Goal: Task Accomplishment & Management: Manage account settings

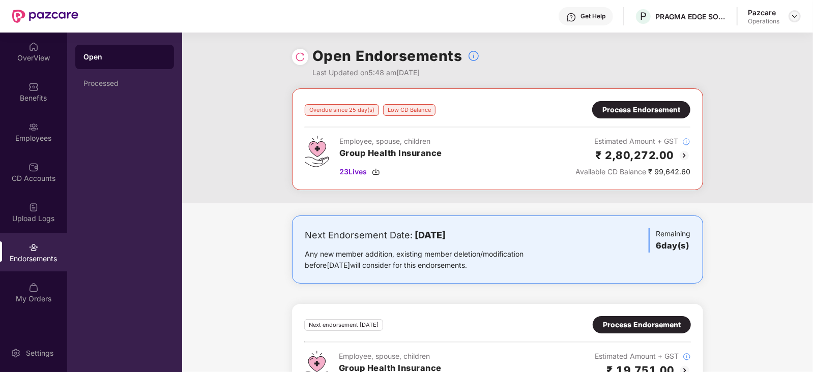
click at [797, 15] on img at bounding box center [795, 16] width 8 height 8
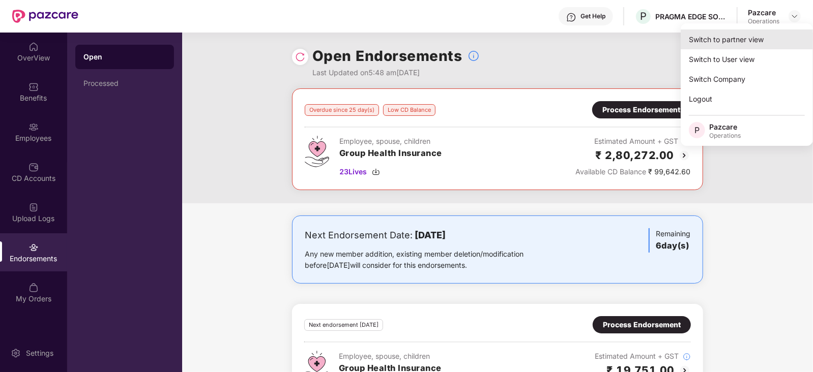
click at [752, 42] on div "Switch to partner view" at bounding box center [747, 40] width 132 height 20
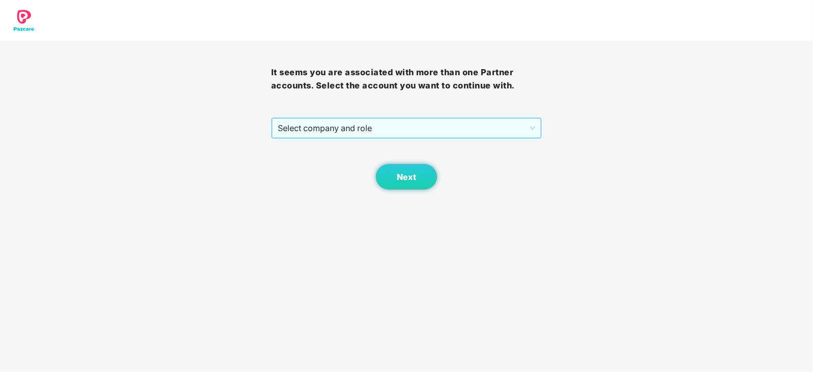
click at [318, 128] on span "Select company and role" at bounding box center [407, 128] width 258 height 19
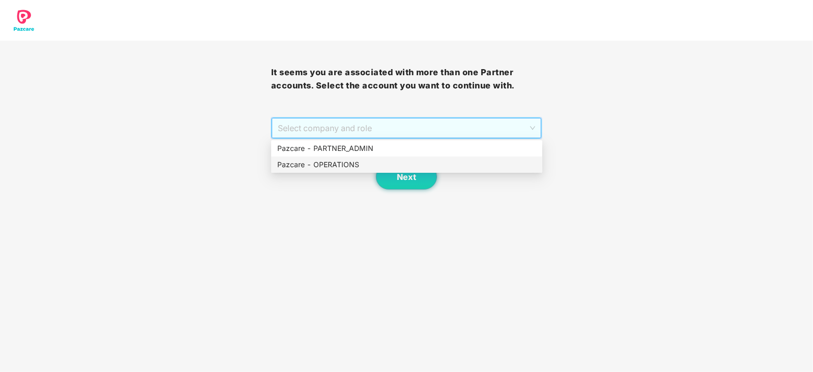
click at [318, 159] on div "Pazcare - OPERATIONS" at bounding box center [406, 164] width 259 height 11
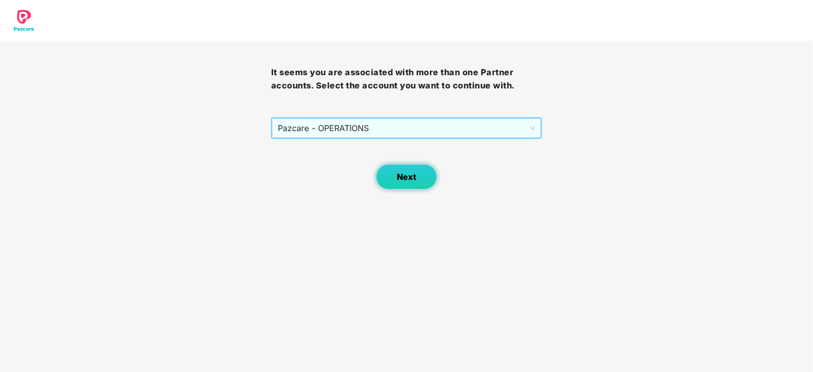
click at [399, 186] on button "Next" at bounding box center [406, 176] width 61 height 25
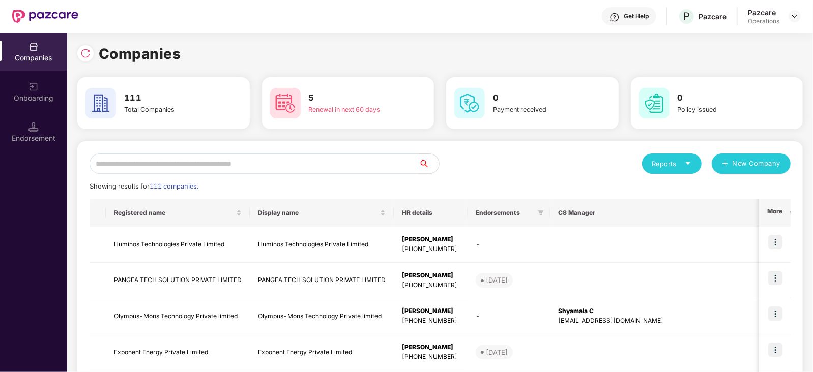
click at [305, 160] on input "text" at bounding box center [254, 164] width 329 height 20
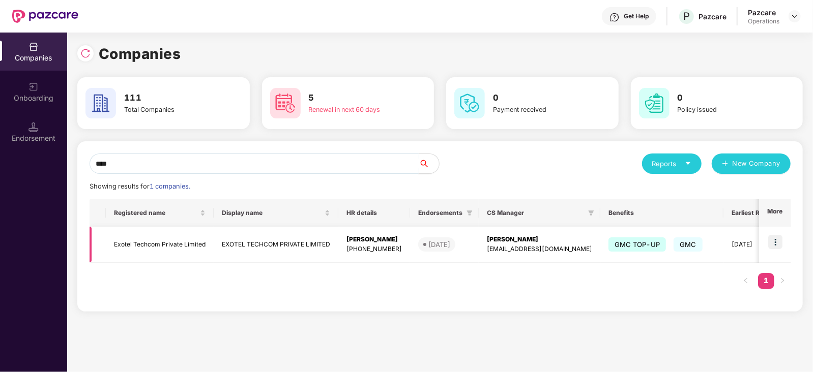
type input "****"
click at [164, 246] on td "Exotel Techcom Private Limited" at bounding box center [160, 245] width 108 height 36
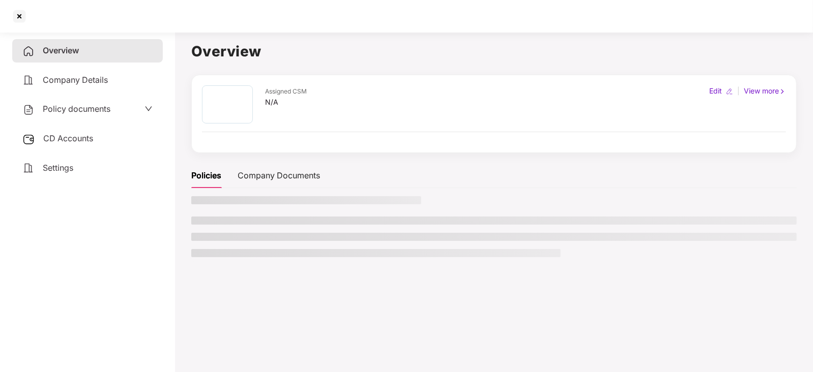
click at [52, 146] on div "CD Accounts" at bounding box center [87, 138] width 151 height 23
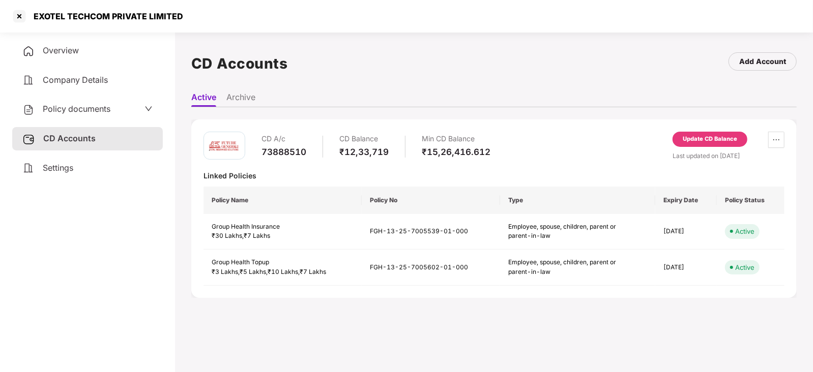
click at [703, 139] on div "Update CD Balance" at bounding box center [710, 139] width 54 height 9
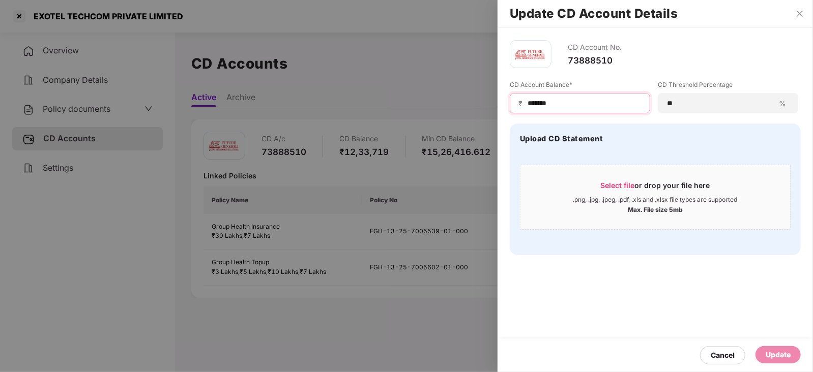
drag, startPoint x: 560, startPoint y: 104, endPoint x: 502, endPoint y: 104, distance: 57.5
click at [502, 104] on div "CD Account No. 73888510 CD Account Balance* ₹ ******* CD Threshold Percentage *…" at bounding box center [655, 148] width 315 height 240
paste input
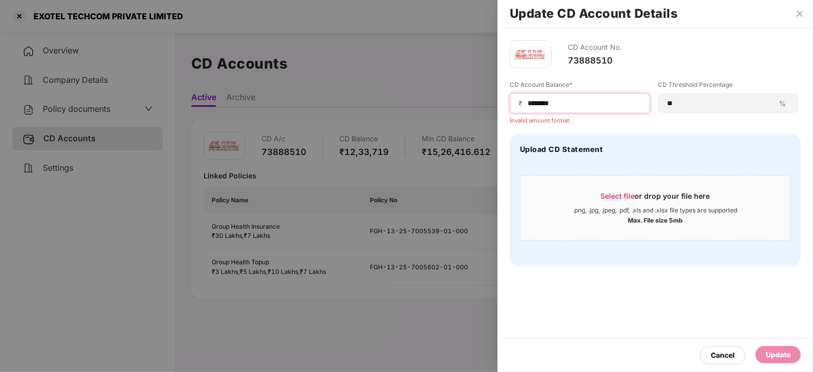
click at [527, 105] on input "*******" at bounding box center [584, 103] width 115 height 11
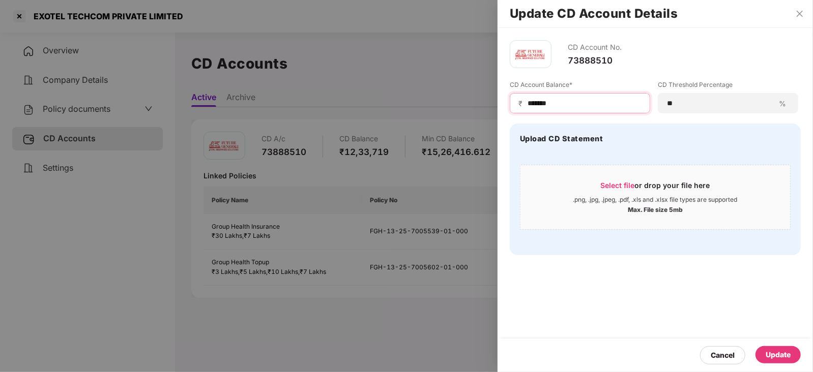
type input "*******"
click at [778, 351] on div "Update" at bounding box center [778, 354] width 25 height 11
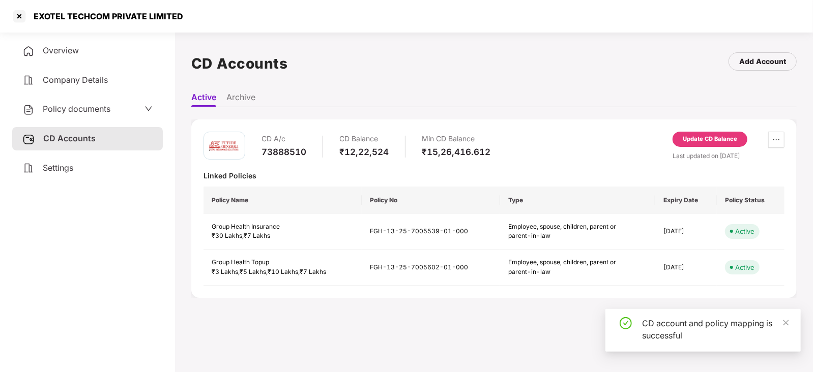
click at [53, 106] on span "Policy documents" at bounding box center [77, 109] width 68 height 10
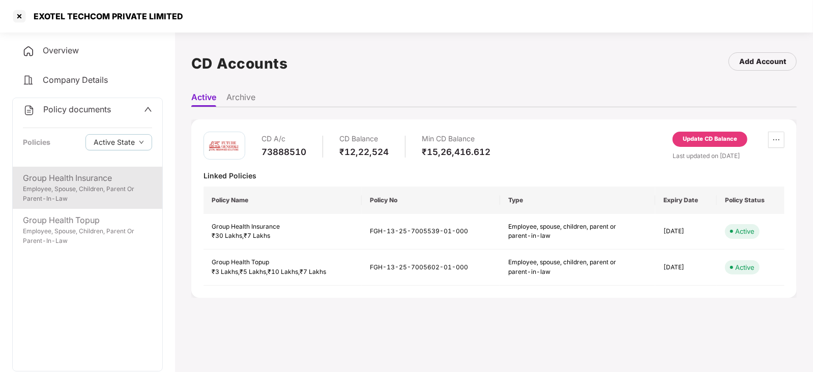
click at [110, 187] on div "Employee, Spouse, Children, Parent Or Parent-In-Law" at bounding box center [87, 194] width 129 height 19
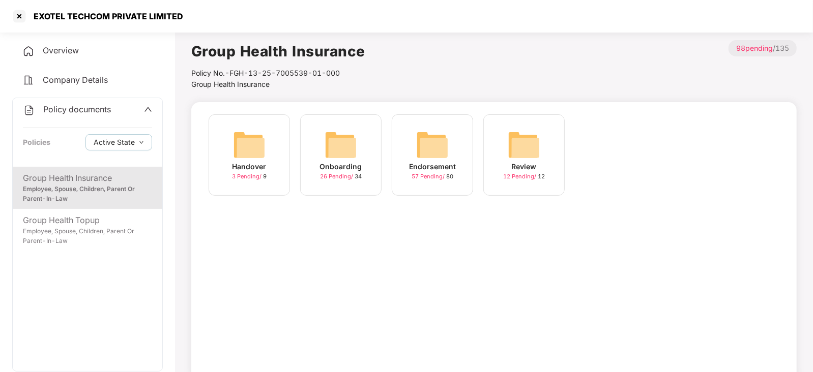
click at [443, 146] on img at bounding box center [432, 145] width 33 height 33
click at [535, 151] on img at bounding box center [524, 145] width 33 height 33
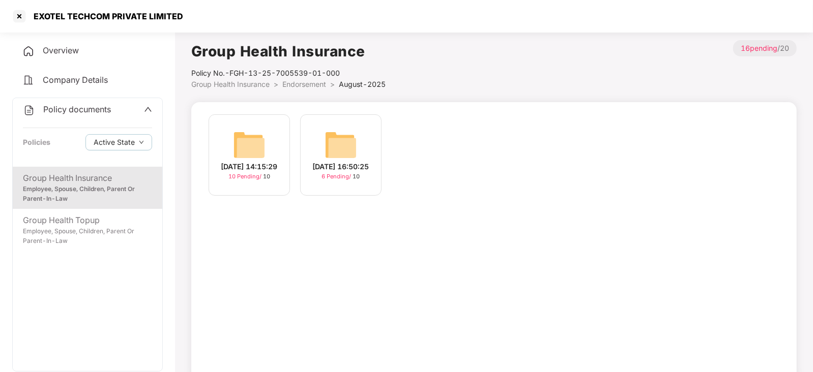
click at [242, 152] on img at bounding box center [249, 145] width 33 height 33
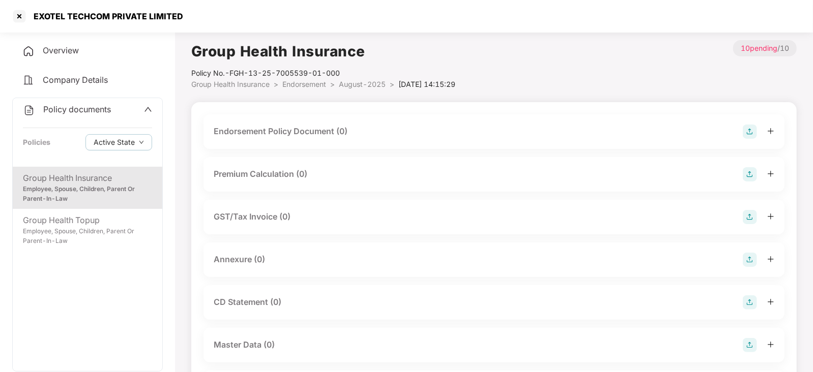
click at [745, 129] on img at bounding box center [750, 132] width 14 height 14
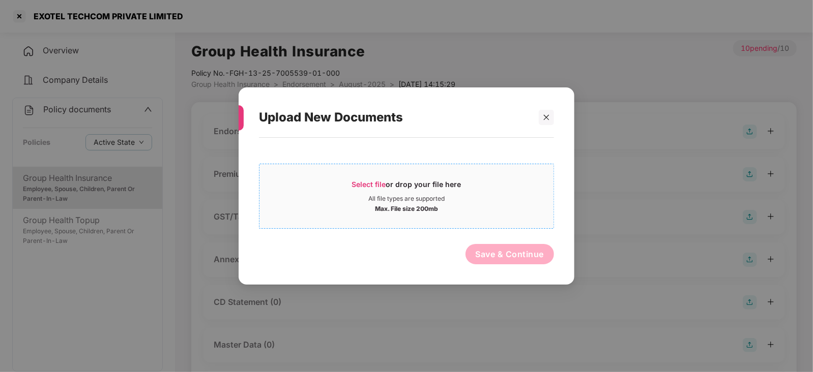
click at [375, 184] on span "Select file" at bounding box center [369, 184] width 34 height 9
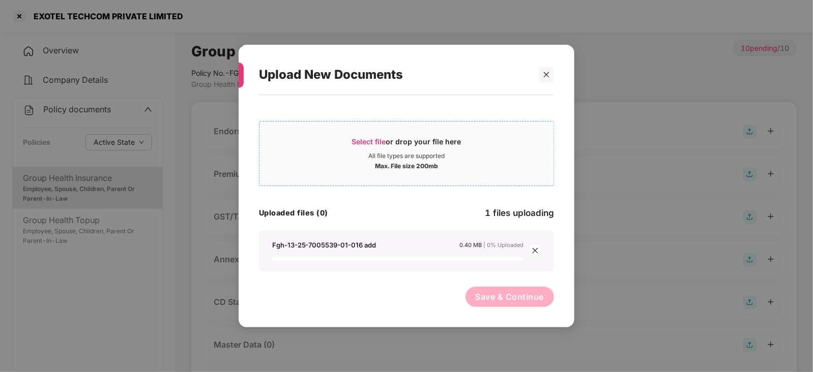
click at [392, 139] on div "Select file or drop your file here" at bounding box center [406, 144] width 109 height 15
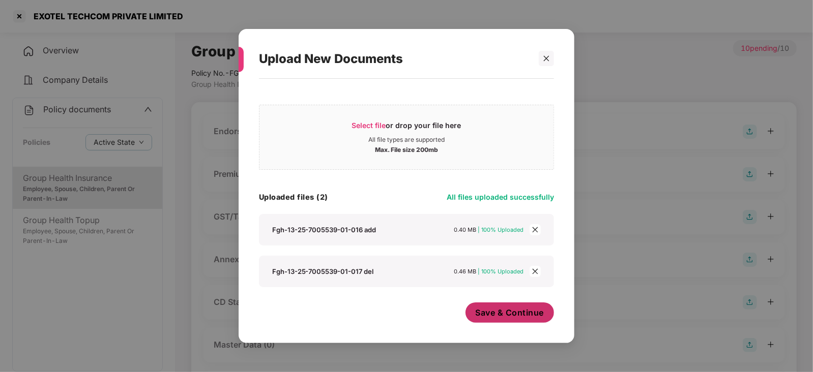
click at [491, 318] on span "Save & Continue" at bounding box center [510, 312] width 69 height 11
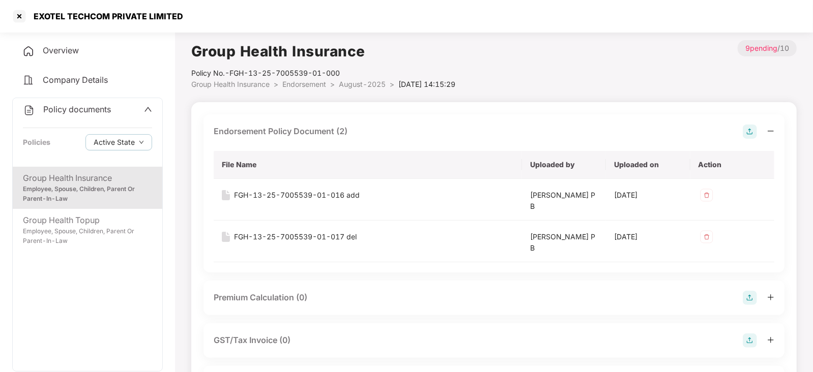
click at [755, 296] on img at bounding box center [750, 298] width 14 height 14
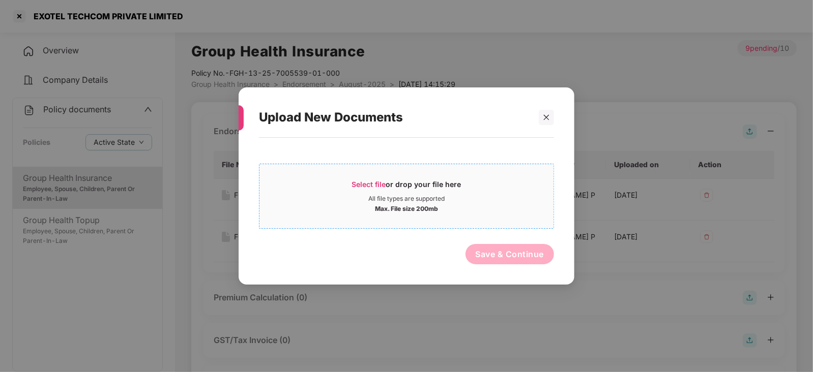
click at [358, 185] on span "Select file" at bounding box center [369, 184] width 34 height 9
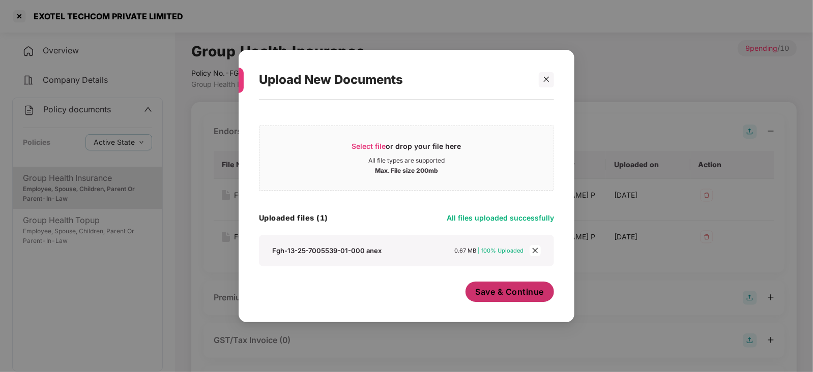
click at [499, 299] on button "Save & Continue" at bounding box center [509, 292] width 89 height 20
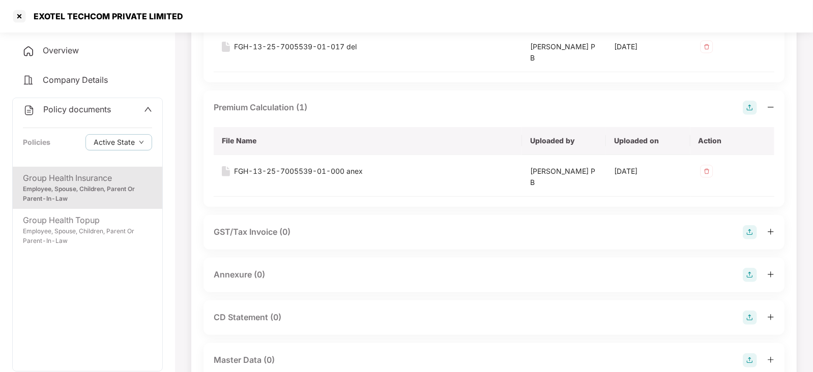
scroll to position [191, 0]
click at [749, 280] on img at bounding box center [750, 275] width 14 height 14
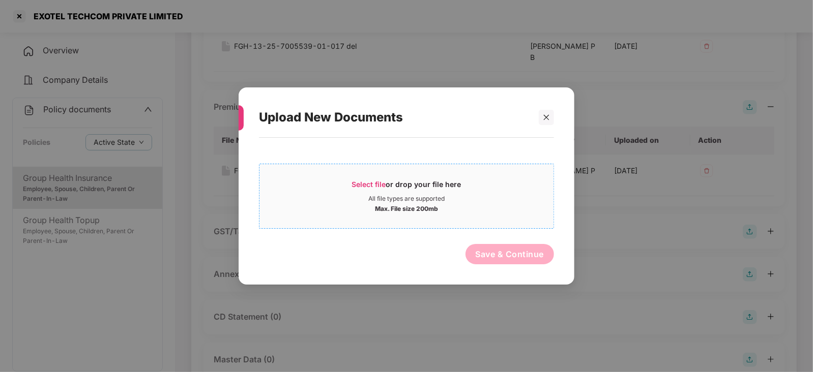
click at [344, 190] on div "Select file or drop your file here" at bounding box center [406, 187] width 294 height 15
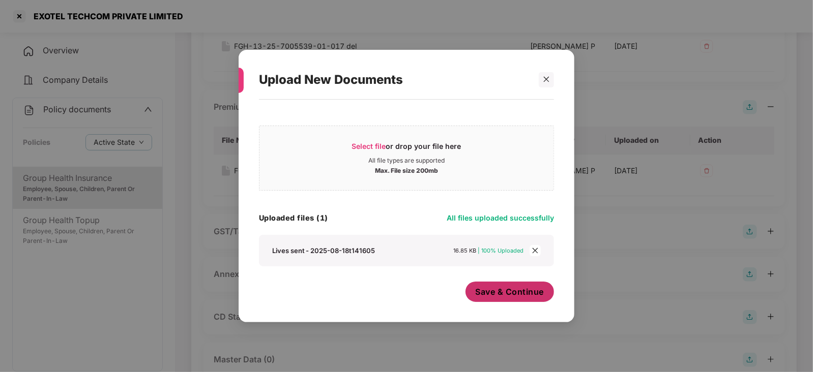
click at [523, 293] on span "Save & Continue" at bounding box center [510, 291] width 69 height 11
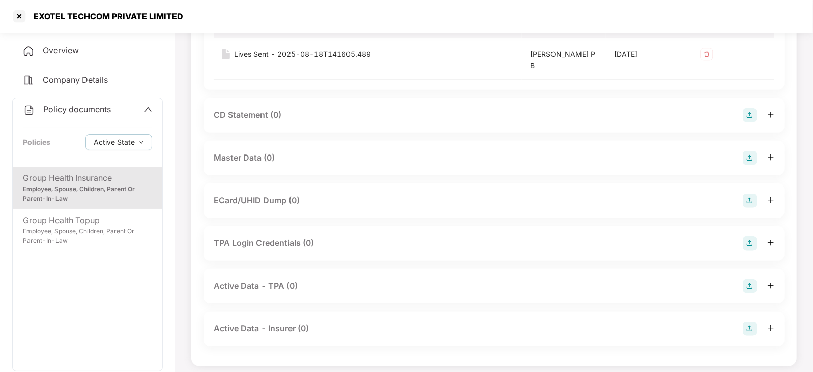
scroll to position [480, 0]
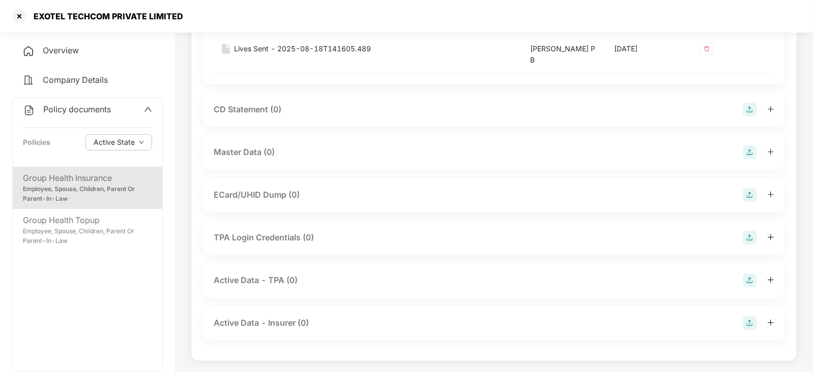
click at [747, 153] on img at bounding box center [750, 152] width 14 height 14
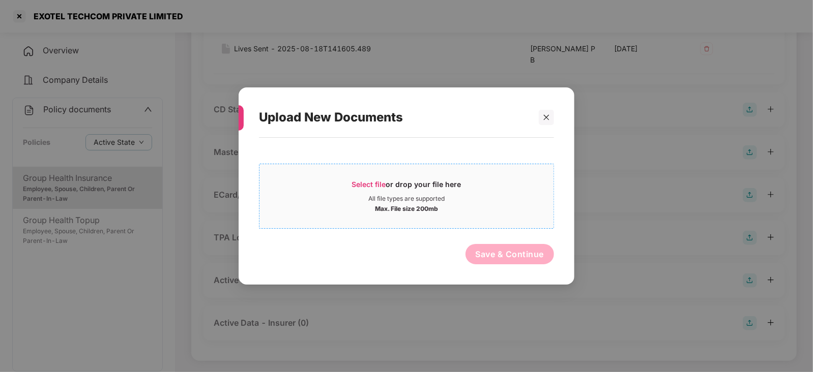
click at [353, 181] on span "Select file" at bounding box center [369, 184] width 34 height 9
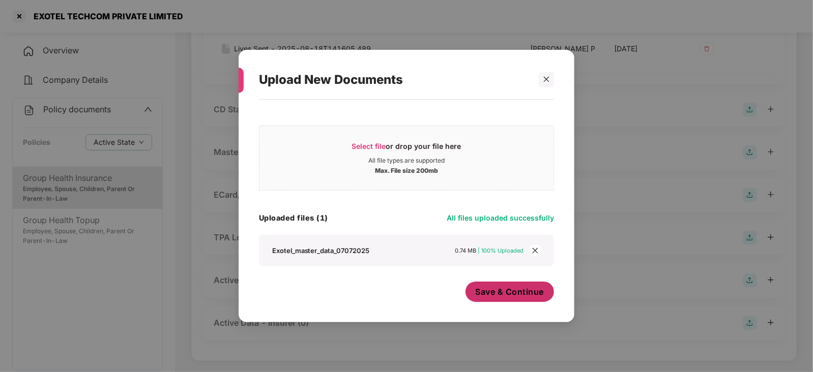
click at [471, 296] on button "Save & Continue" at bounding box center [509, 292] width 89 height 20
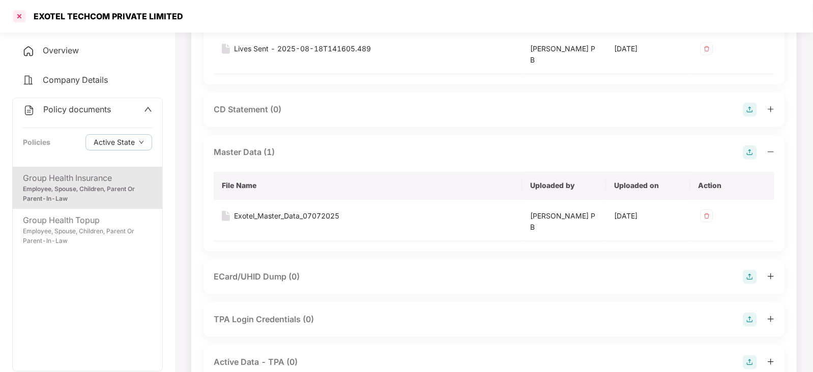
click at [20, 16] on div at bounding box center [19, 16] width 16 height 16
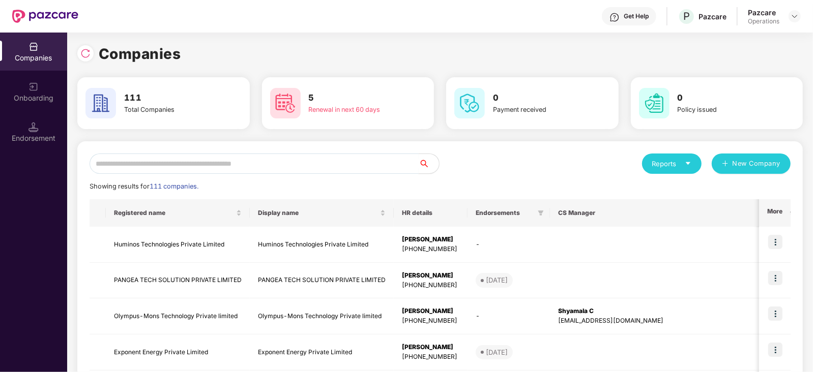
click at [147, 166] on input "text" at bounding box center [254, 164] width 329 height 20
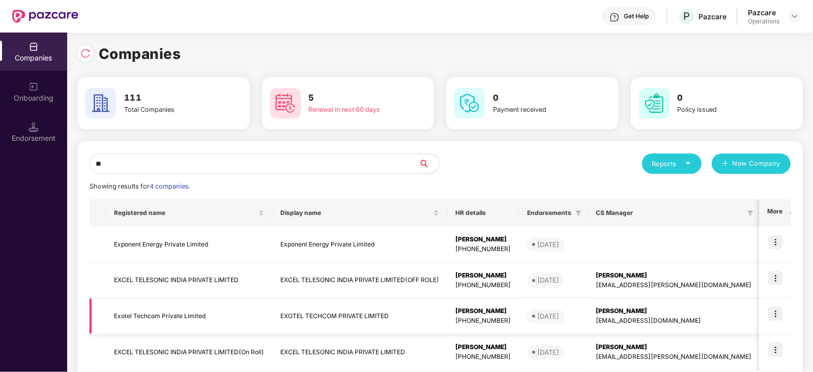
type input "**"
click at [126, 312] on td "Exotel Techcom Private Limited" at bounding box center [189, 317] width 166 height 36
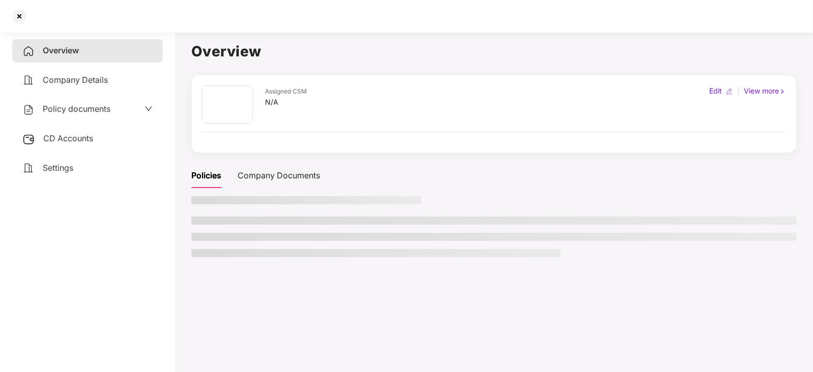
click at [70, 133] on div "CD Accounts" at bounding box center [87, 138] width 151 height 23
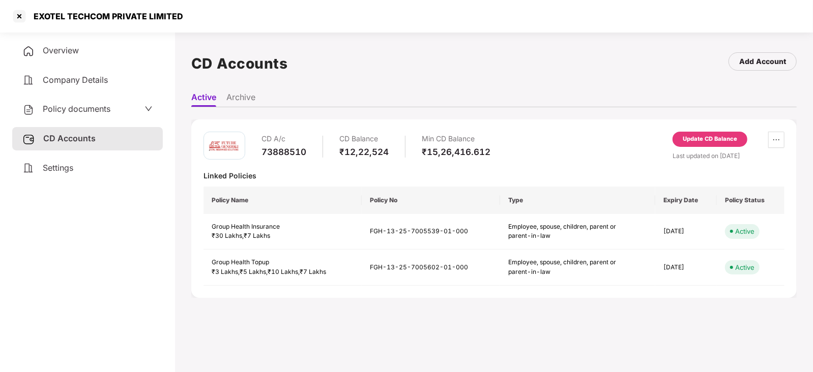
click at [690, 133] on div "Update CD Balance" at bounding box center [710, 139] width 75 height 15
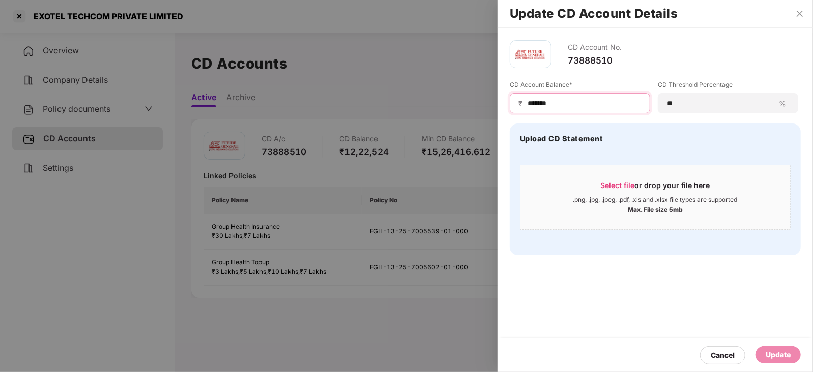
drag, startPoint x: 561, startPoint y: 102, endPoint x: 489, endPoint y: 98, distance: 71.9
click at [489, 98] on div "Update CD Account Details CD Account No. 73888510 CD Account Balance* ₹ *******…" at bounding box center [406, 186] width 813 height 372
paste input
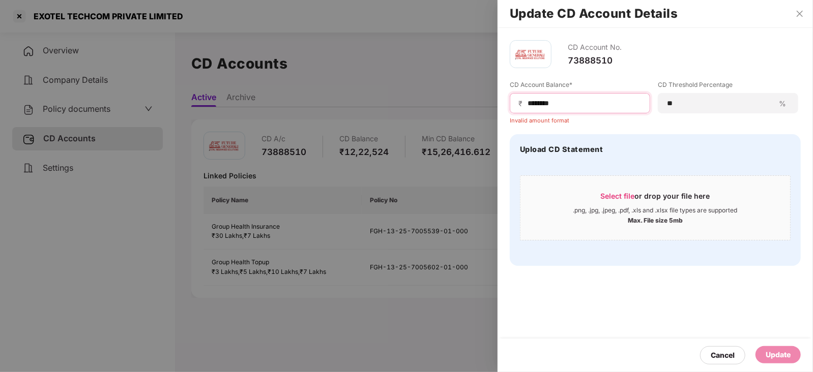
click at [527, 103] on input "*******" at bounding box center [584, 103] width 115 height 11
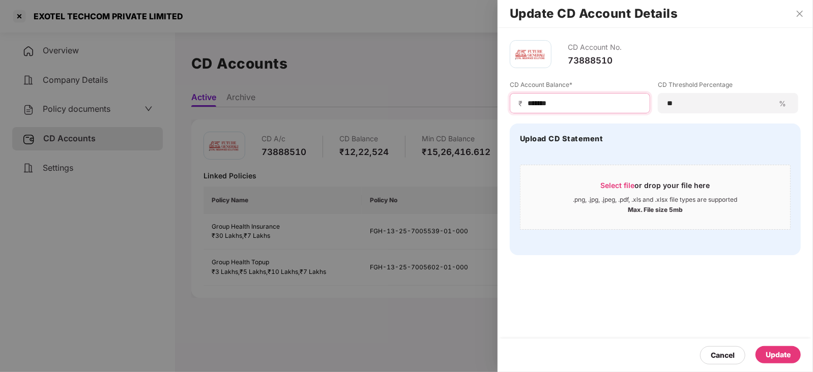
type input "*******"
click at [776, 362] on div "Update" at bounding box center [777, 354] width 45 height 17
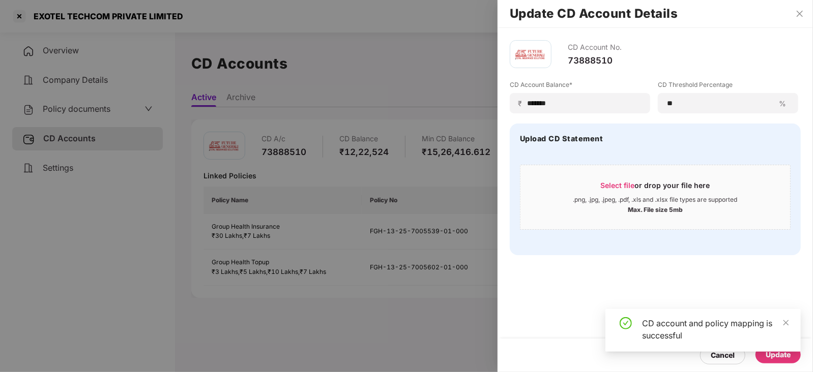
click at [49, 112] on div at bounding box center [406, 186] width 813 height 372
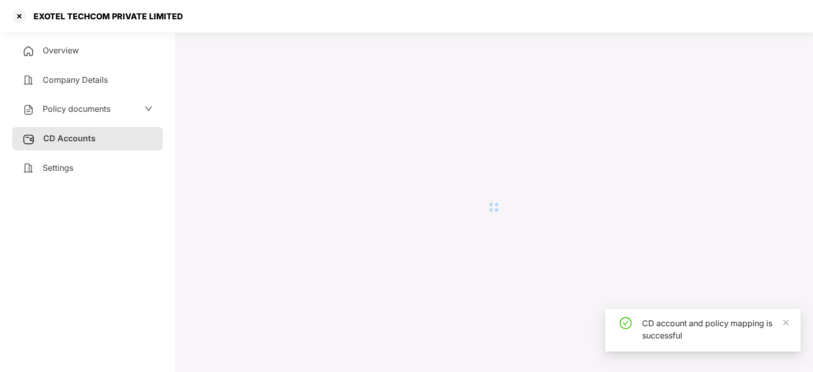
click at [49, 112] on span "Policy documents" at bounding box center [77, 109] width 68 height 10
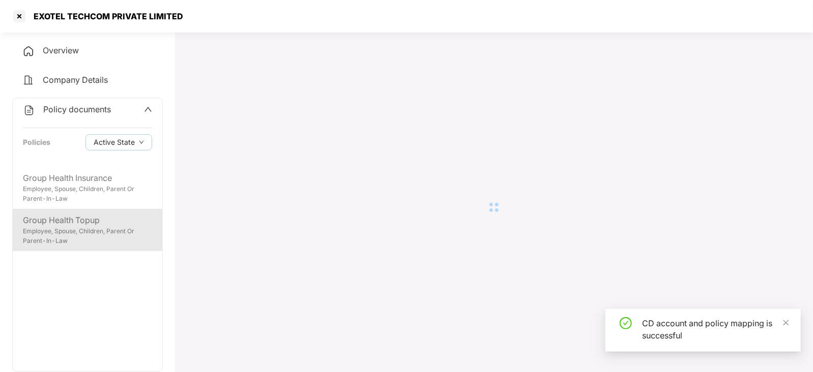
click at [70, 220] on div "Group Health Topup" at bounding box center [87, 220] width 129 height 13
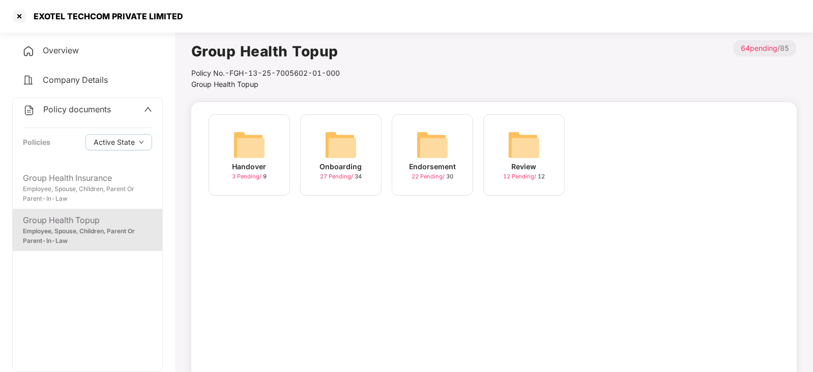
click at [416, 144] on img at bounding box center [432, 145] width 33 height 33
click at [513, 150] on img at bounding box center [524, 145] width 33 height 33
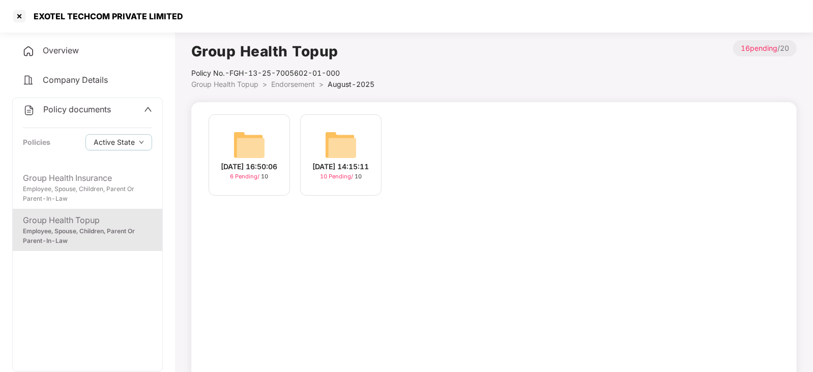
click at [326, 144] on img at bounding box center [341, 145] width 33 height 33
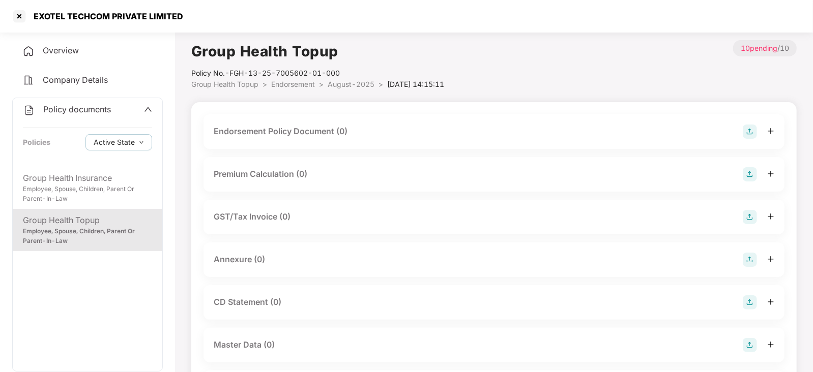
click at [752, 132] on img at bounding box center [750, 132] width 14 height 14
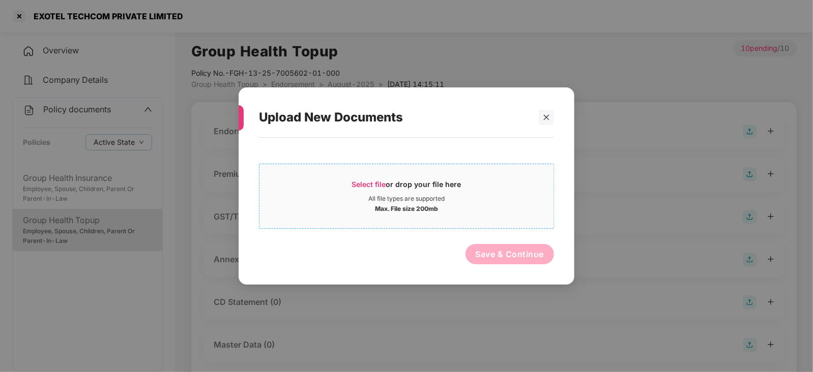
click at [363, 188] on div "Select file or drop your file here" at bounding box center [406, 187] width 109 height 15
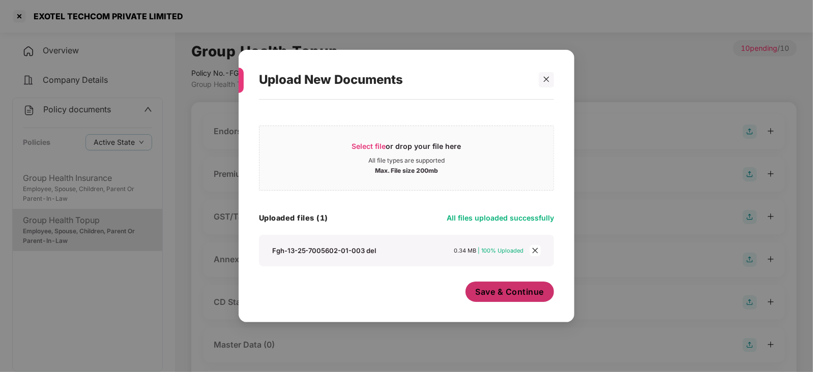
click at [497, 298] on button "Save & Continue" at bounding box center [509, 292] width 89 height 20
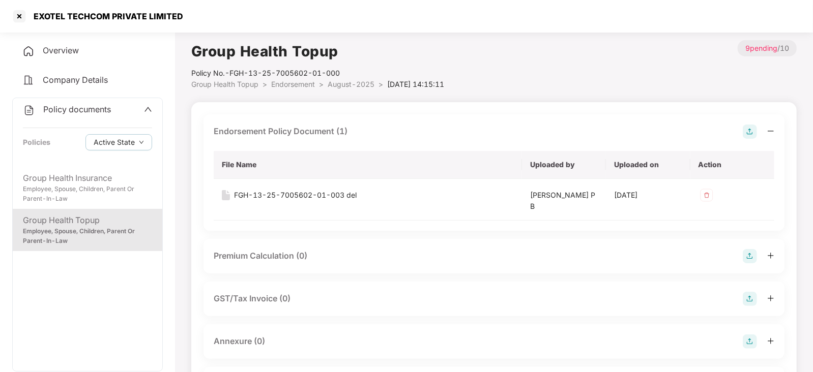
click at [753, 259] on img at bounding box center [750, 256] width 14 height 14
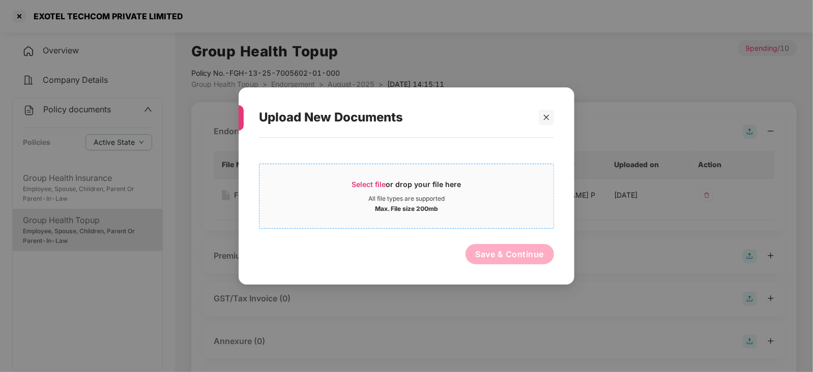
click at [365, 180] on span "Select file" at bounding box center [369, 184] width 34 height 9
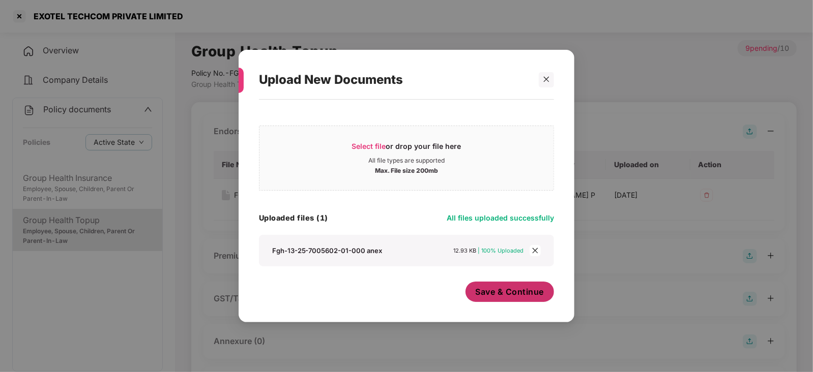
click at [496, 300] on button "Save & Continue" at bounding box center [509, 292] width 89 height 20
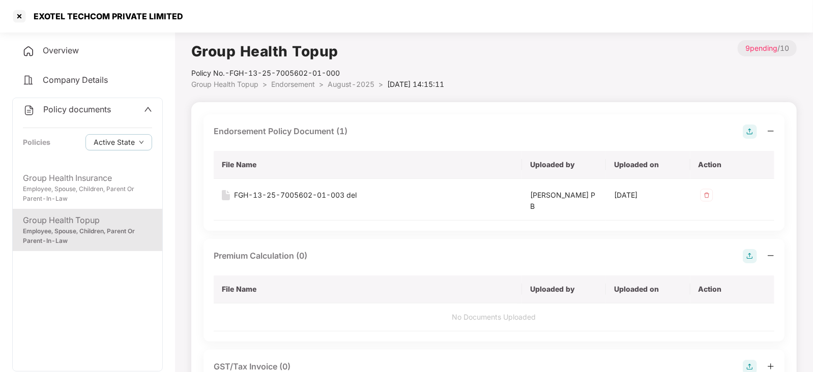
scroll to position [127, 0]
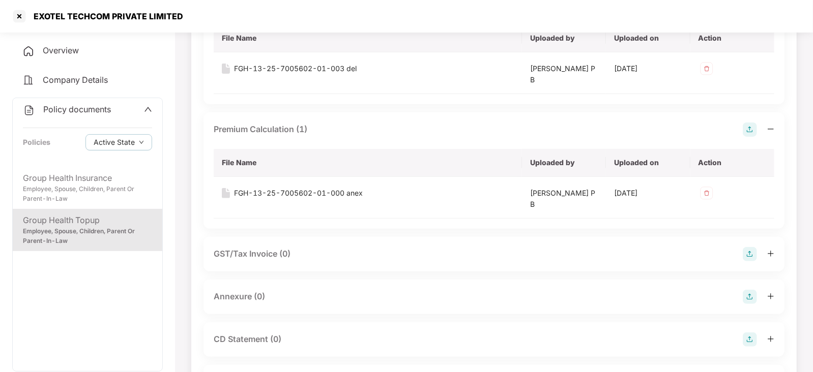
click at [753, 293] on img at bounding box center [750, 297] width 14 height 14
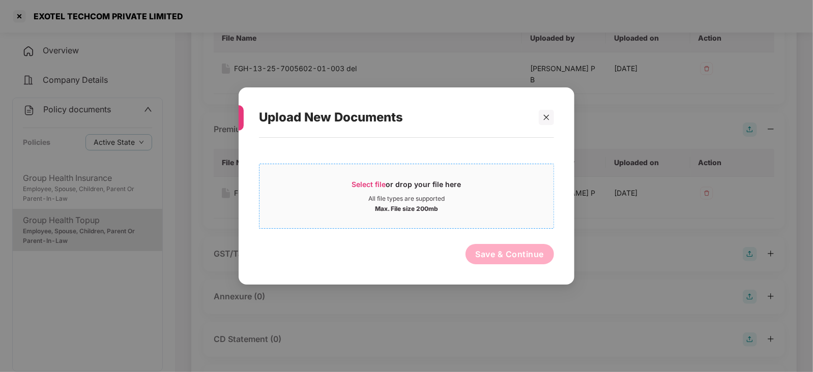
click at [363, 182] on span "Select file" at bounding box center [369, 184] width 34 height 9
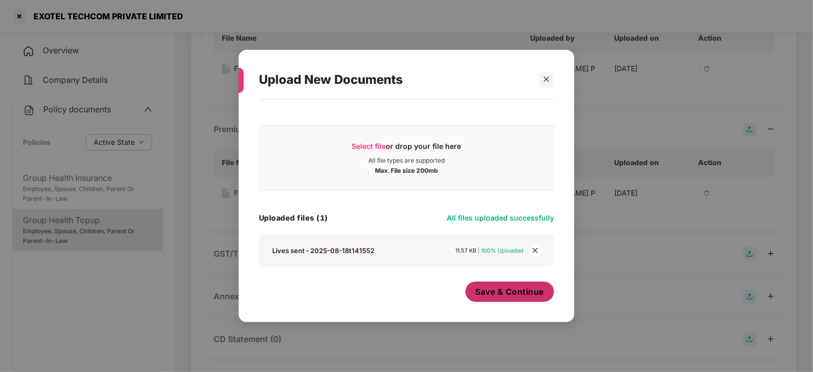
click at [486, 288] on span "Save & Continue" at bounding box center [510, 291] width 69 height 11
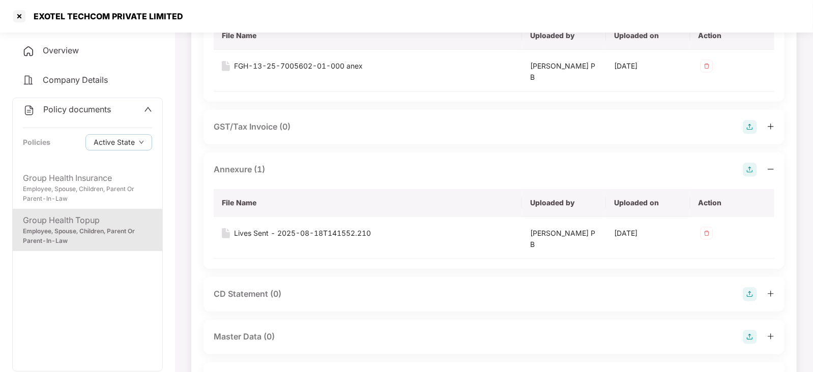
scroll to position [382, 0]
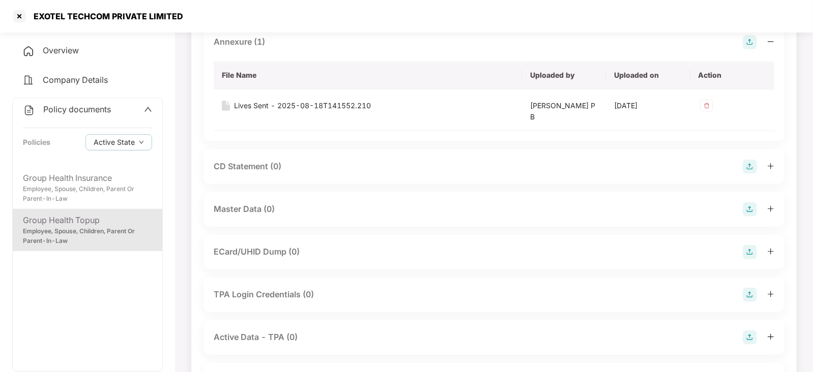
click at [747, 212] on img at bounding box center [750, 209] width 14 height 14
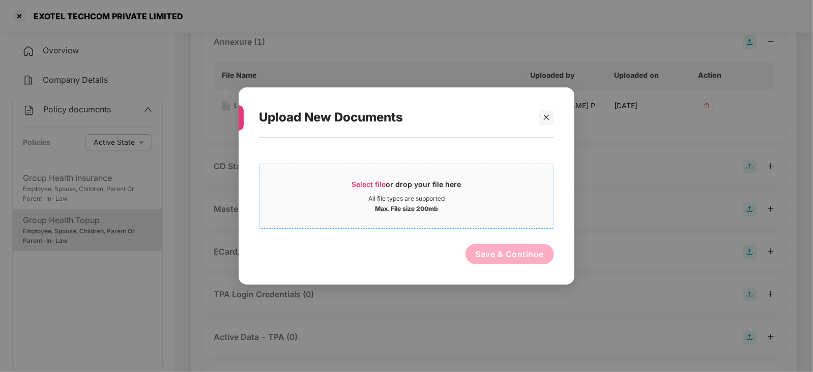
click at [360, 182] on span "Select file" at bounding box center [369, 184] width 34 height 9
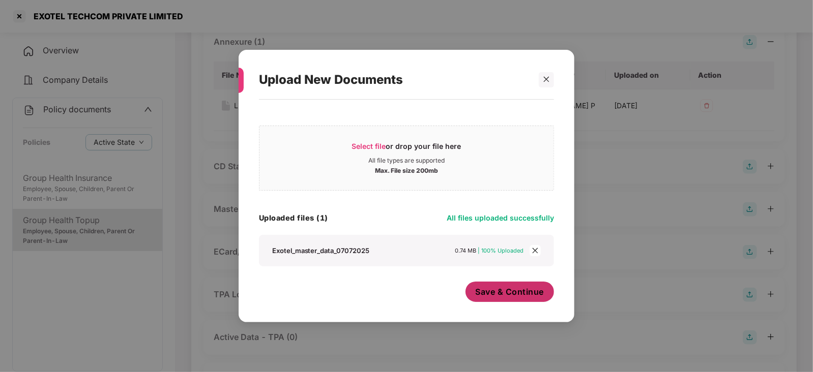
click at [493, 295] on span "Save & Continue" at bounding box center [510, 291] width 69 height 11
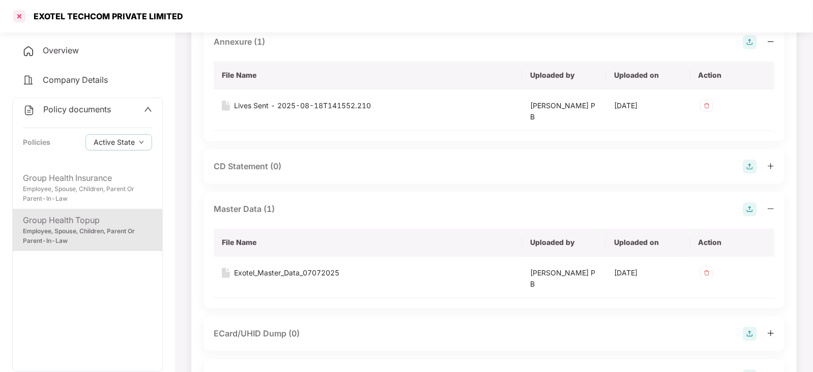
click at [26, 19] on div at bounding box center [19, 16] width 16 height 16
